Goal: Information Seeking & Learning: Learn about a topic

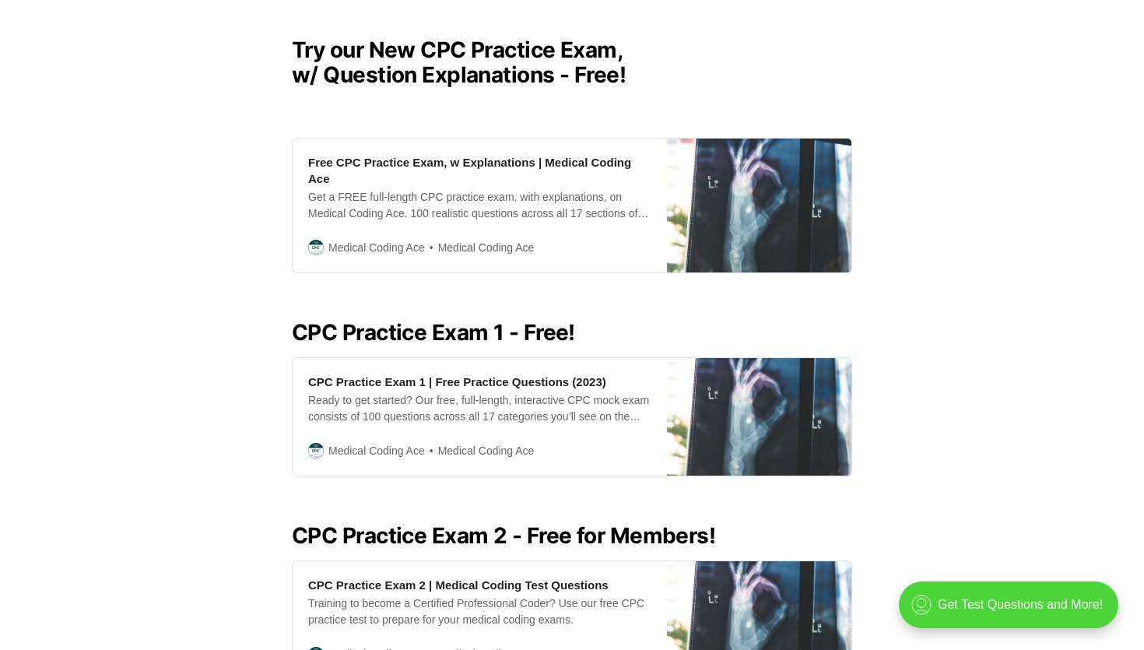
scroll to position [410, 0]
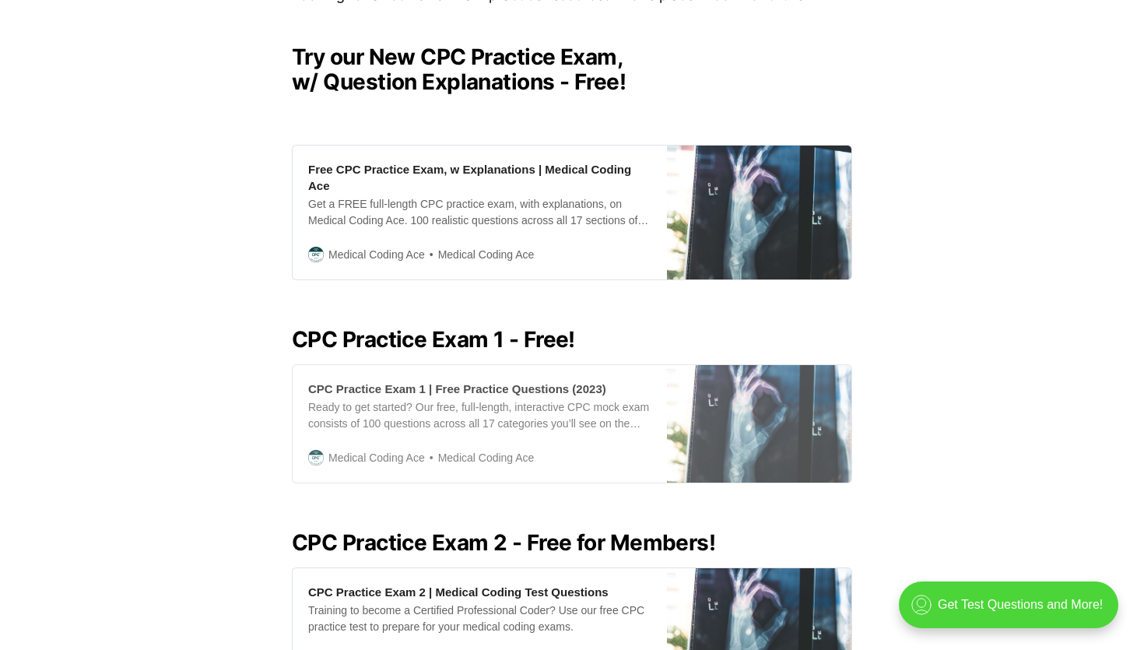
click at [654, 416] on div "CPC Practice Exam 1 | Free Practice Questions (2023) Ready to get started? Our …" at bounding box center [480, 424] width 374 height 118
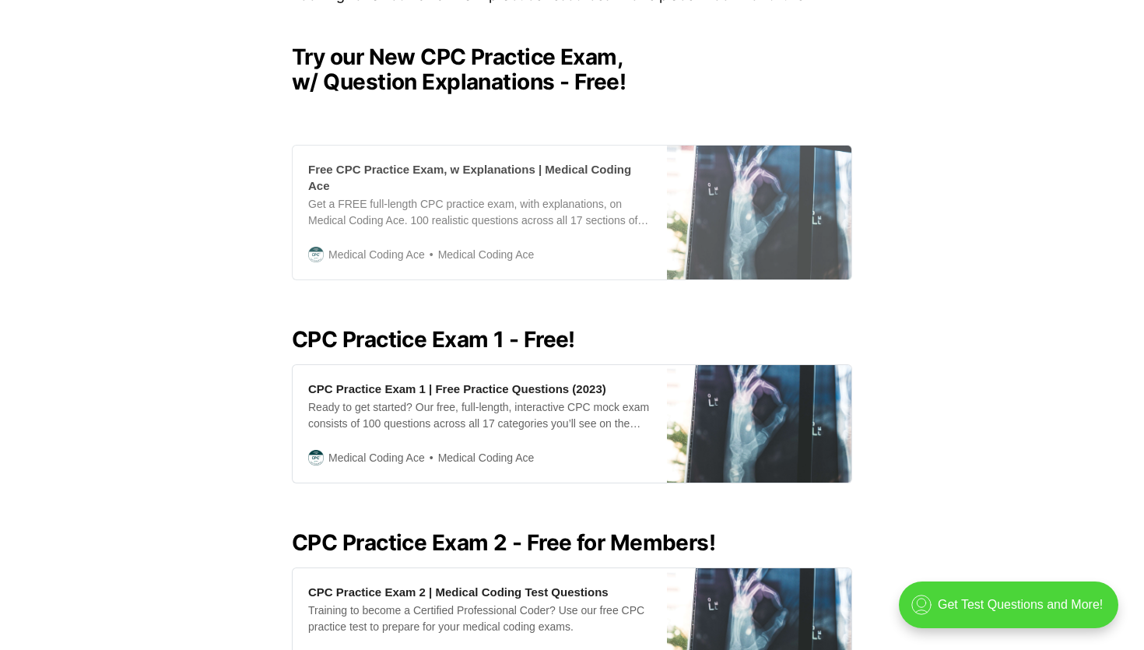
click at [500, 163] on div "Free CPC Practice Exam, w Explanations | Medical Coding Ace" at bounding box center [479, 177] width 343 height 33
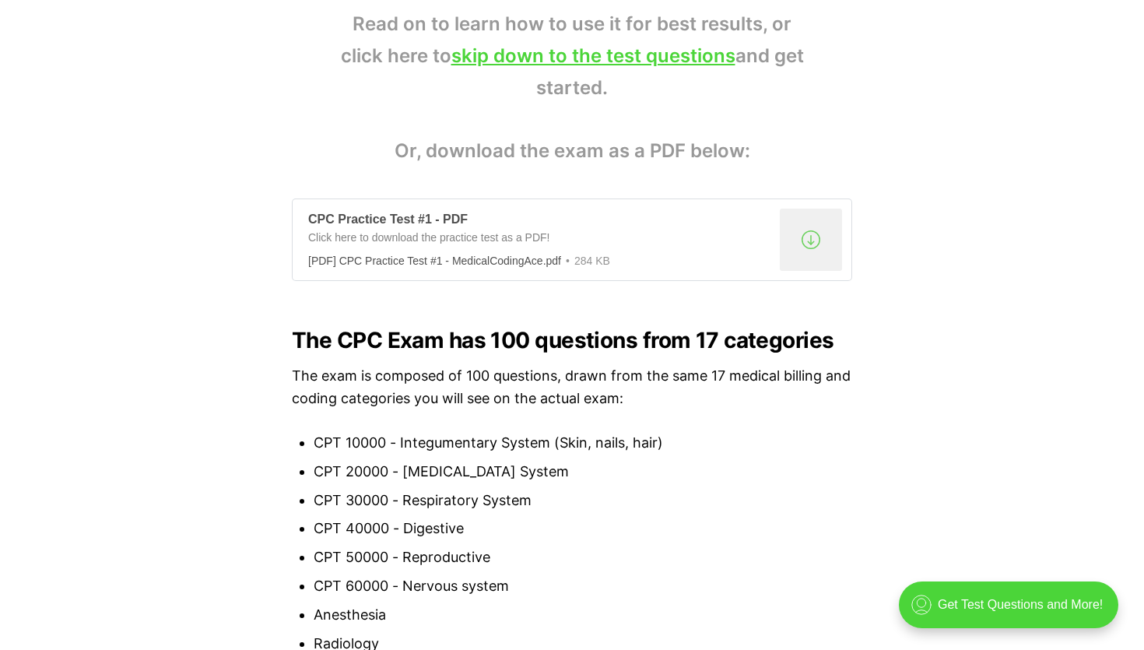
scroll to position [1152, 0]
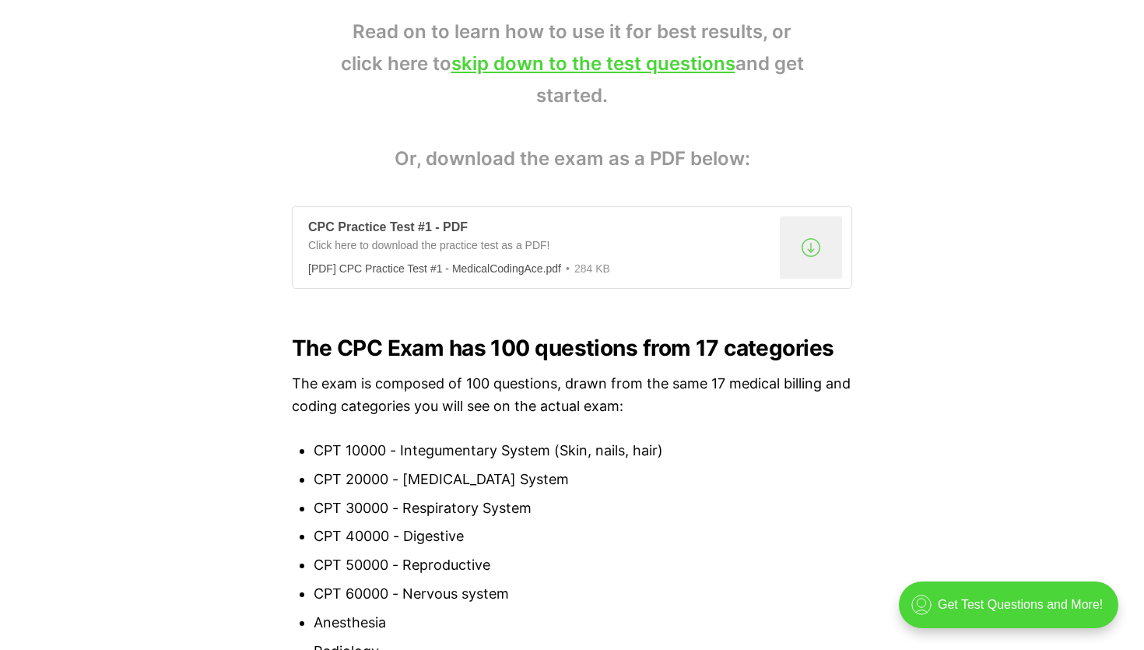
click at [823, 240] on div ".a{fill:none;stroke:currentColor;stroke-linecap:round;stroke-linejoin:round;str…" at bounding box center [811, 247] width 62 height 62
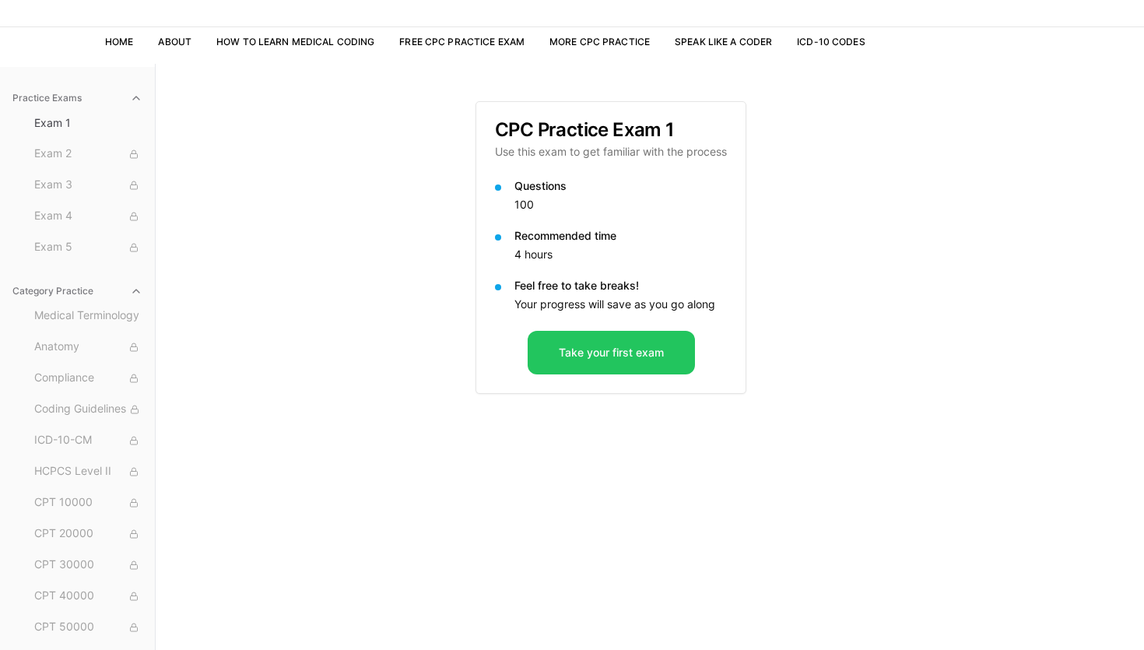
scroll to position [89, 0]
